Goal: Ask a question

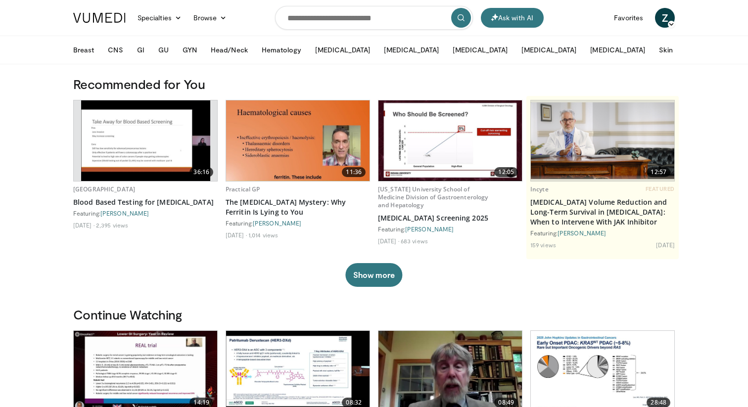
click at [668, 22] on icon at bounding box center [671, 24] width 7 height 7
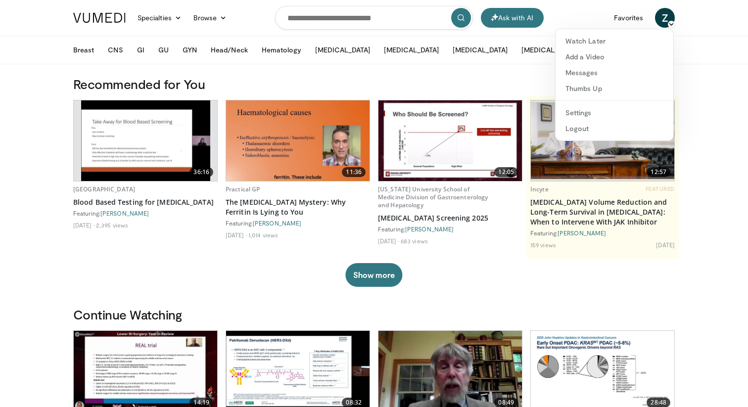
click at [700, 20] on header "Ask with AI Specialties Adult & Family Medicine Allergy, [MEDICAL_DATA], Immuno…" at bounding box center [374, 32] width 748 height 64
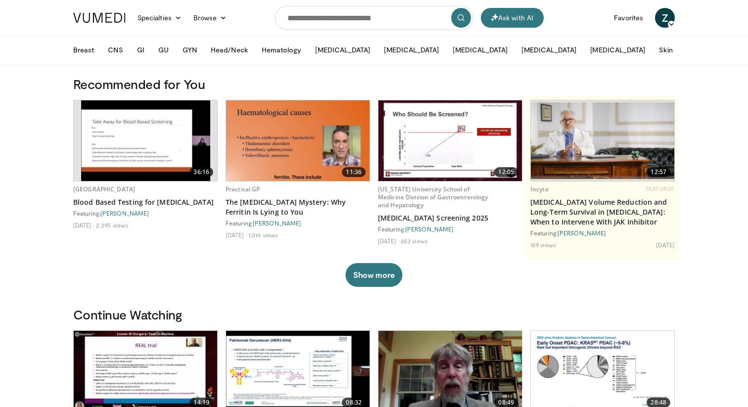
click at [706, 51] on icon at bounding box center [709, 49] width 7 height 7
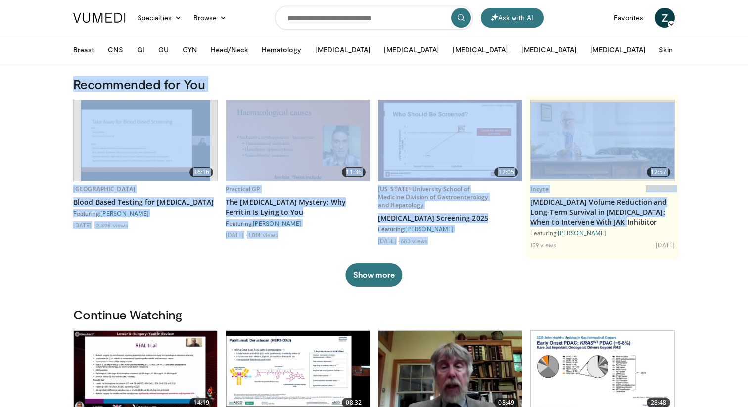
drag, startPoint x: 59, startPoint y: 71, endPoint x: 708, endPoint y: 223, distance: 666.2
